Goal: Obtain resource: Obtain resource

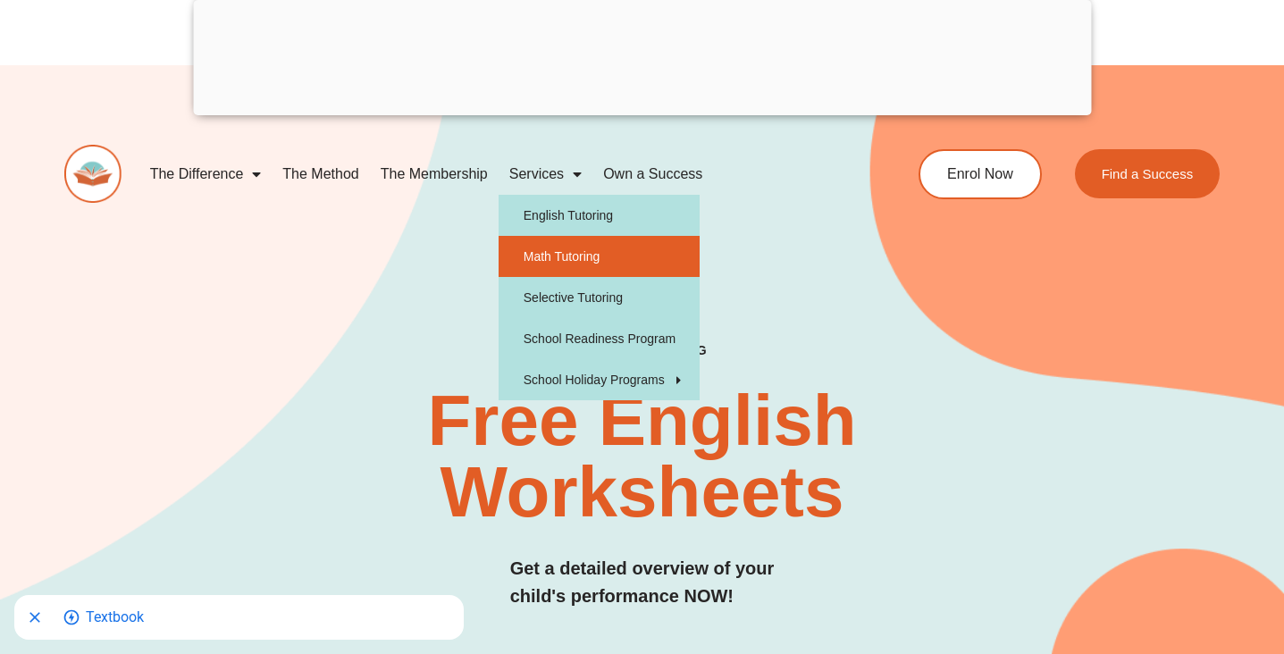
click at [556, 257] on link "Math Tutoring" at bounding box center [599, 256] width 201 height 41
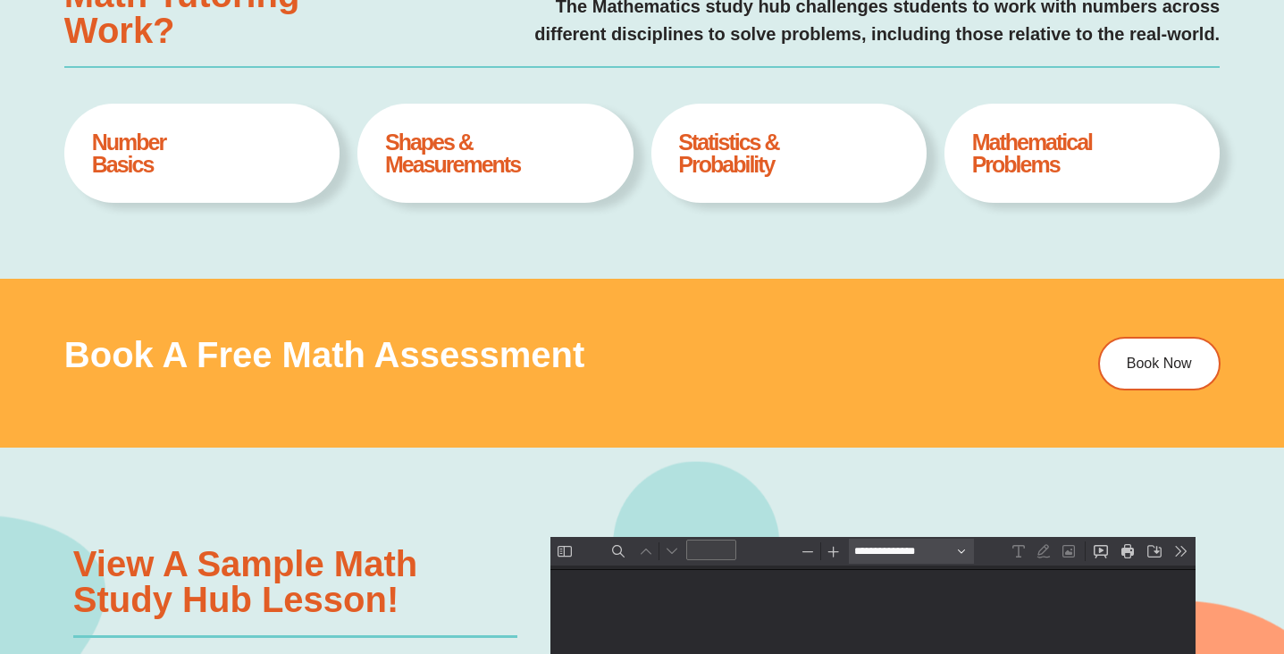
type input "*"
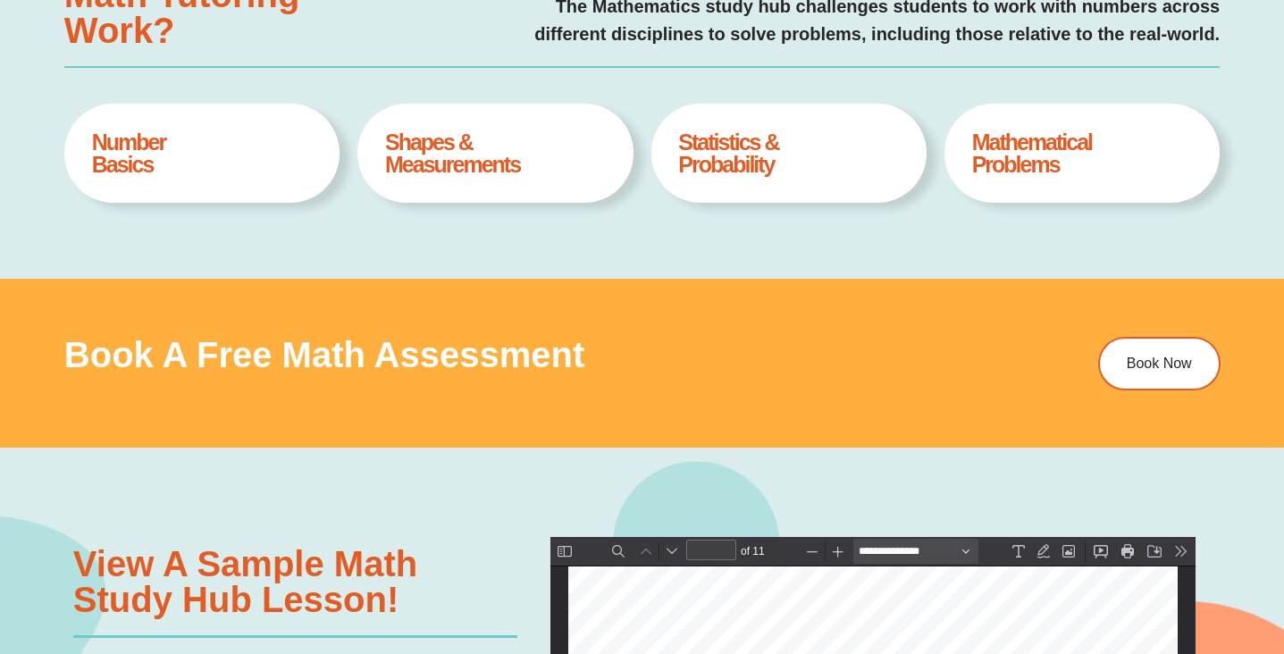
click at [158, 145] on h4 "Number Basics" at bounding box center [202, 153] width 221 height 45
click at [203, 172] on h4 "Number Basics" at bounding box center [202, 153] width 221 height 45
click at [239, 195] on div "Number Basics Book A Free Assesment" at bounding box center [201, 154] width 275 height 100
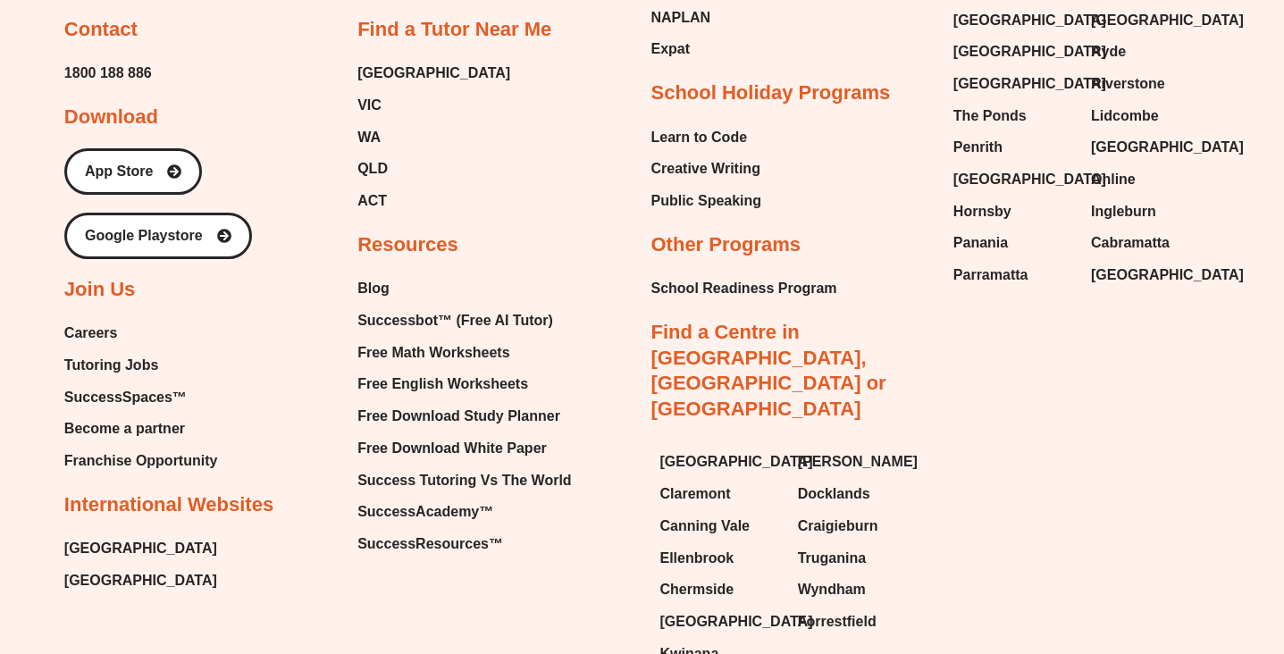
scroll to position [6296, 0]
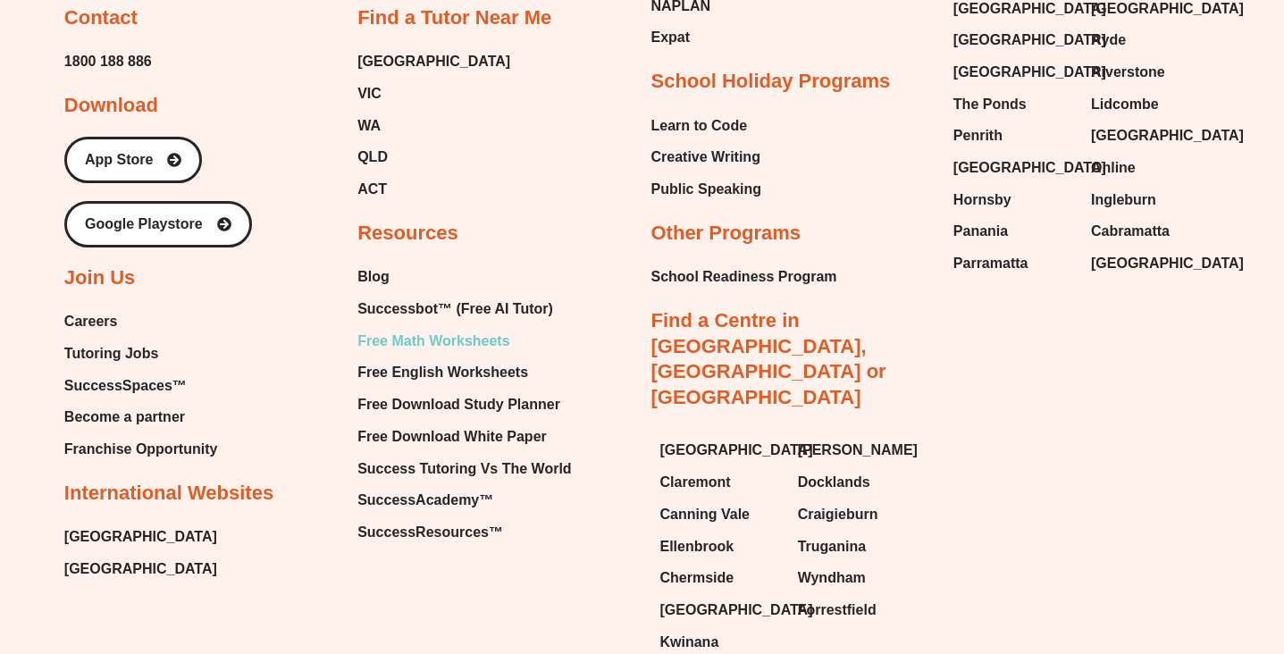
click at [382, 328] on span "Free Math Worksheets" at bounding box center [433, 341] width 152 height 27
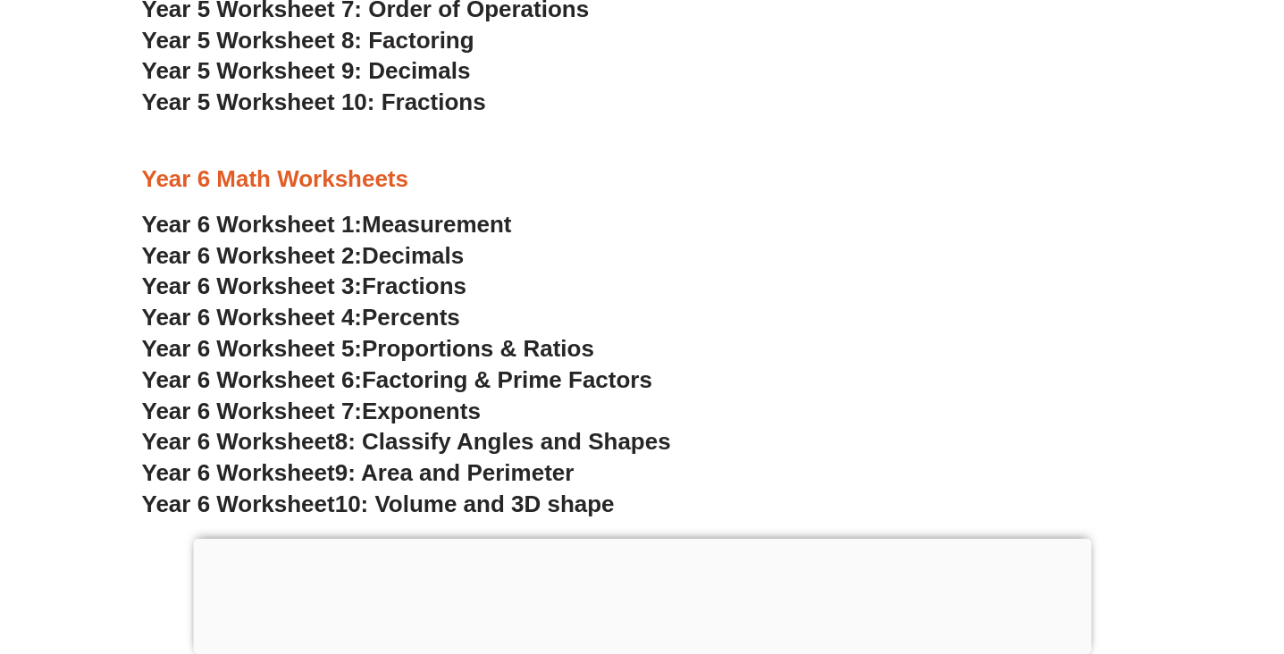
scroll to position [3826, 0]
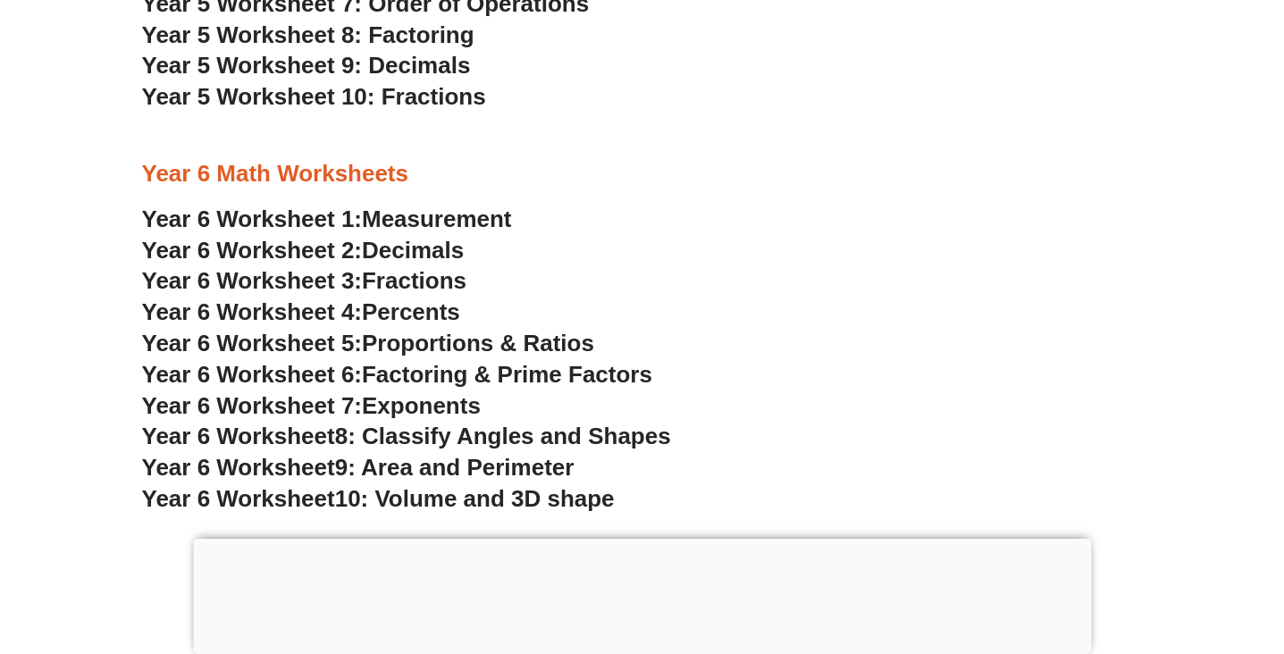
click at [305, 237] on span "Year 6 Worksheet 2:" at bounding box center [252, 250] width 221 height 27
click at [418, 267] on span "Fractions" at bounding box center [414, 280] width 105 height 27
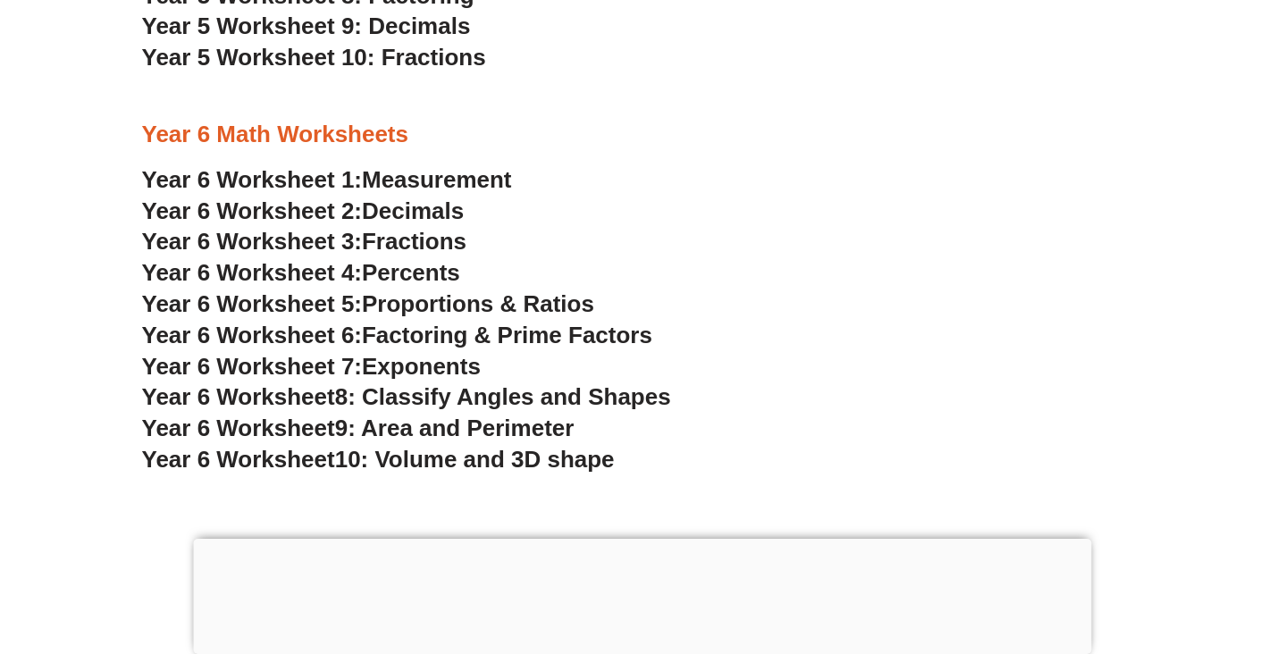
scroll to position [3869, 0]
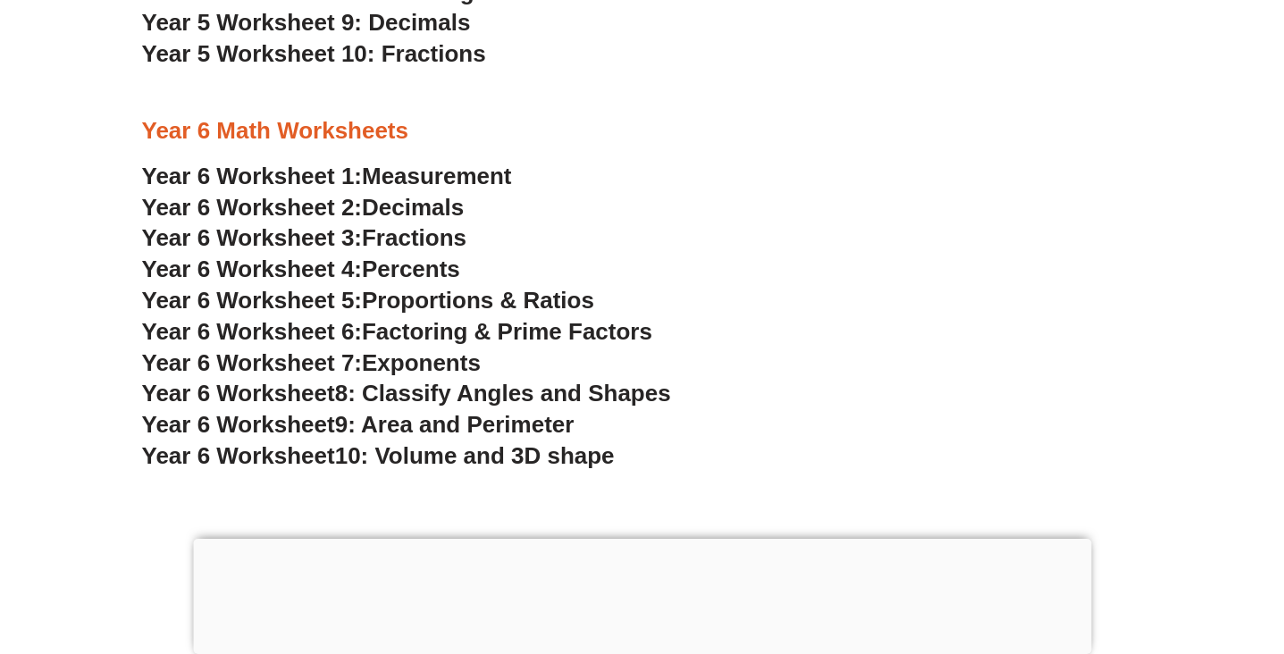
click at [419, 256] on span "Percents" at bounding box center [411, 269] width 98 height 27
